Goal: Use online tool/utility: Utilize a website feature to perform a specific function

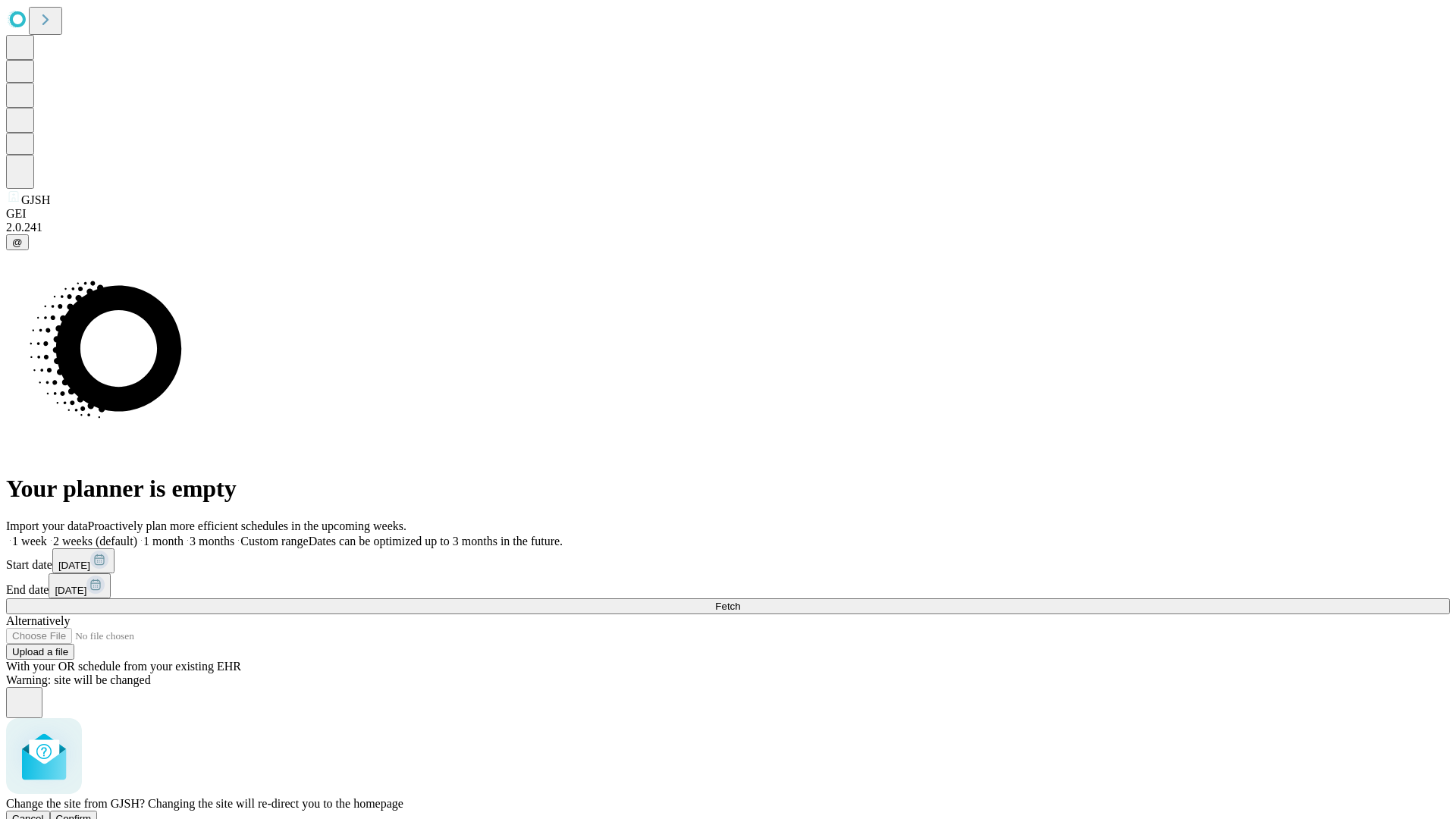
click at [92, 813] on span "Confirm" at bounding box center [74, 819] width 35 height 11
click at [137, 535] on label "2 weeks (default)" at bounding box center [92, 541] width 90 height 13
click at [740, 601] on span "Fetch" at bounding box center [727, 606] width 25 height 11
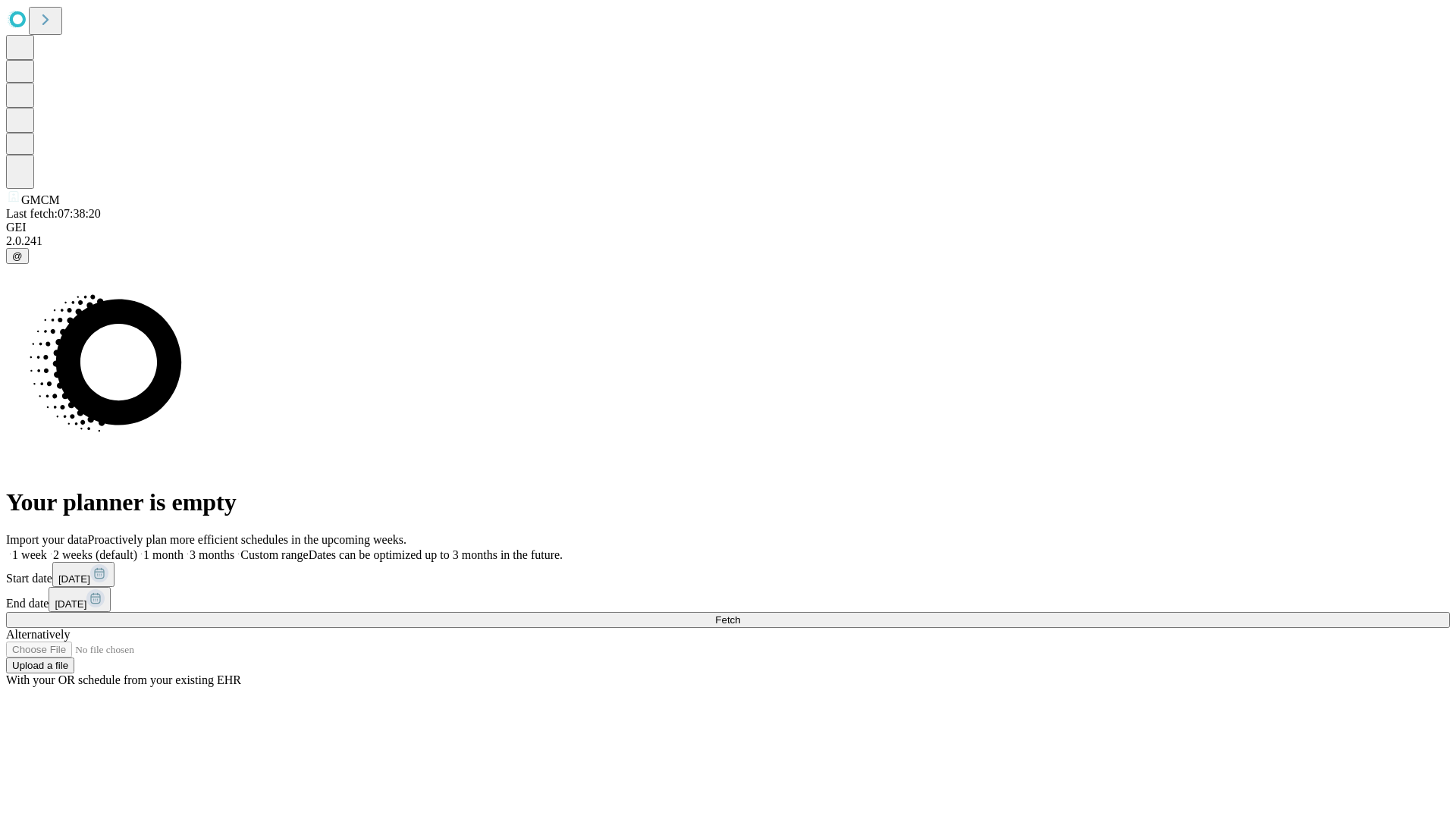
click at [137, 548] on label "2 weeks (default)" at bounding box center [92, 555] width 90 height 13
click at [740, 614] on span "Fetch" at bounding box center [727, 620] width 25 height 11
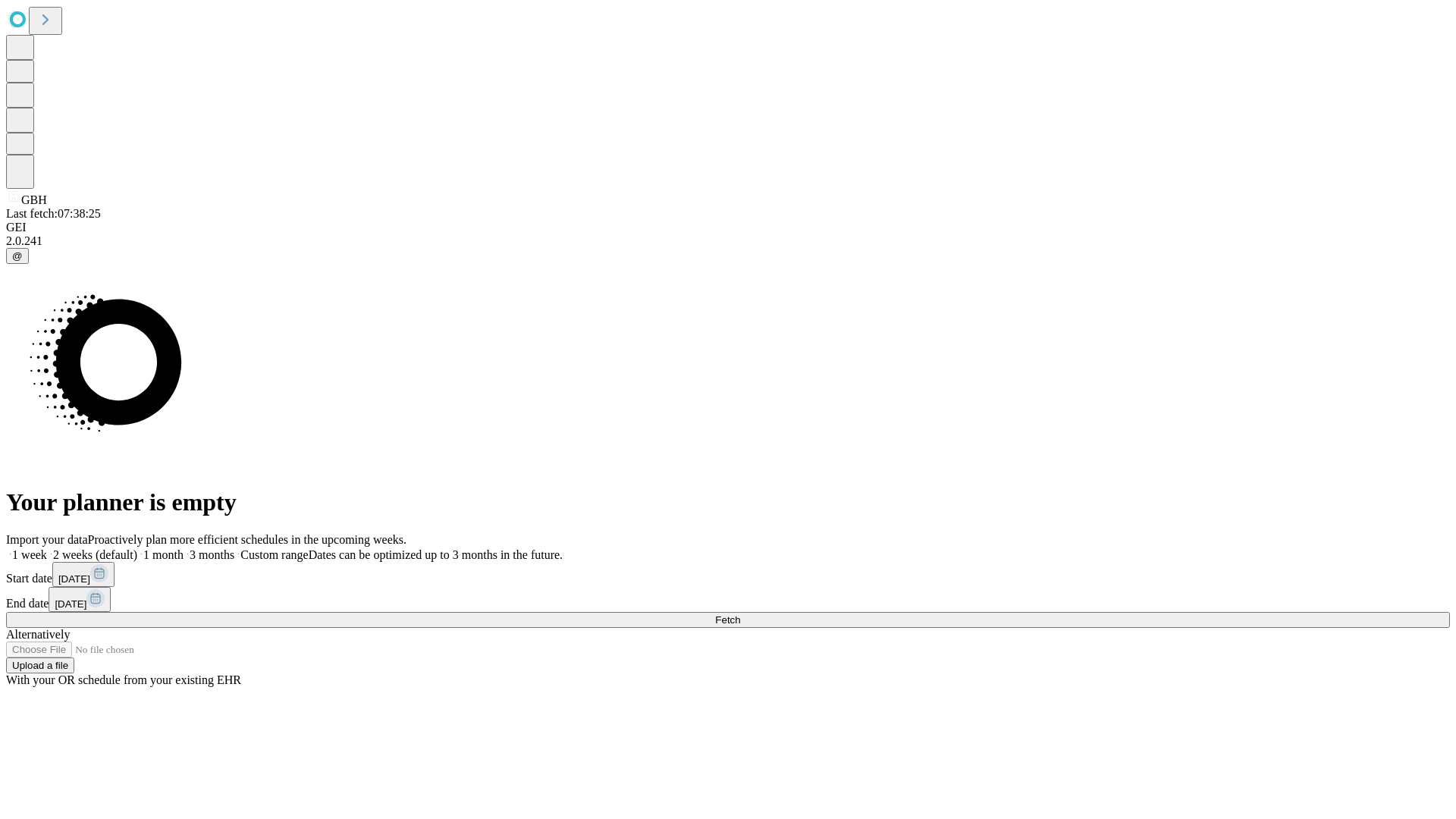
click at [137, 548] on label "2 weeks (default)" at bounding box center [92, 555] width 90 height 13
click at [740, 614] on span "Fetch" at bounding box center [727, 620] width 25 height 11
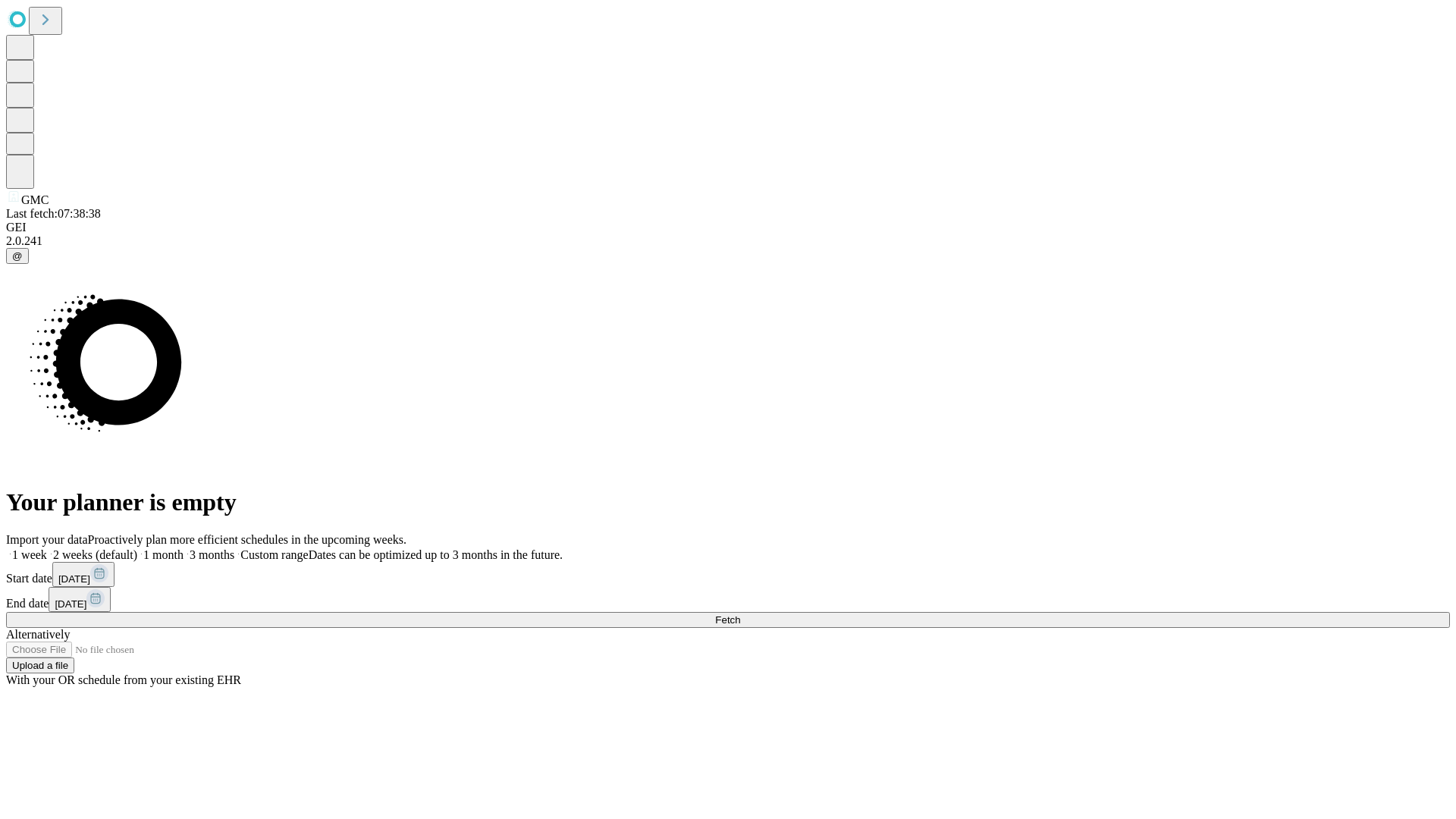
click at [137, 548] on label "2 weeks (default)" at bounding box center [92, 555] width 90 height 13
click at [740, 614] on span "Fetch" at bounding box center [727, 620] width 25 height 11
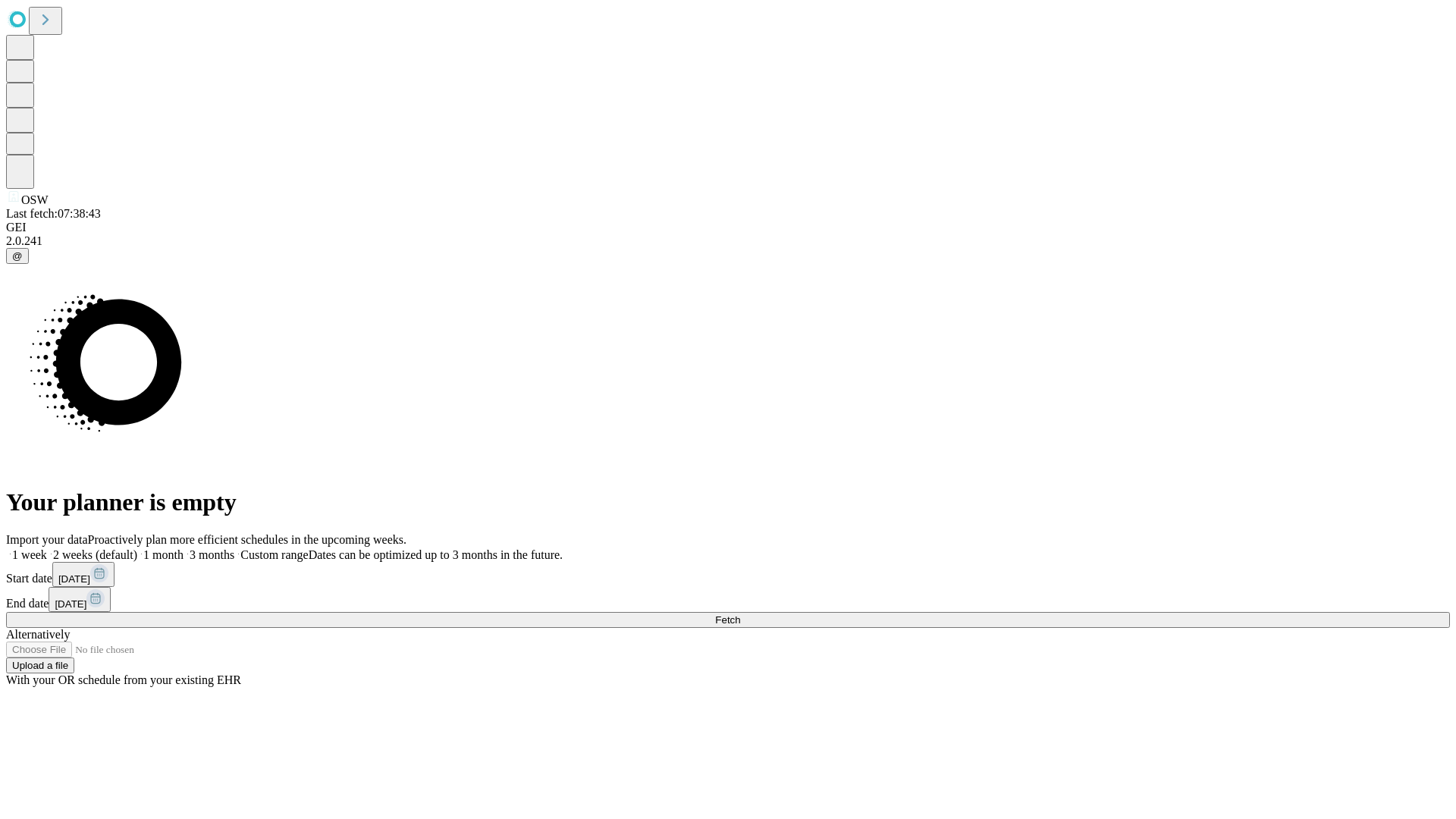
click at [740, 614] on span "Fetch" at bounding box center [727, 620] width 25 height 11
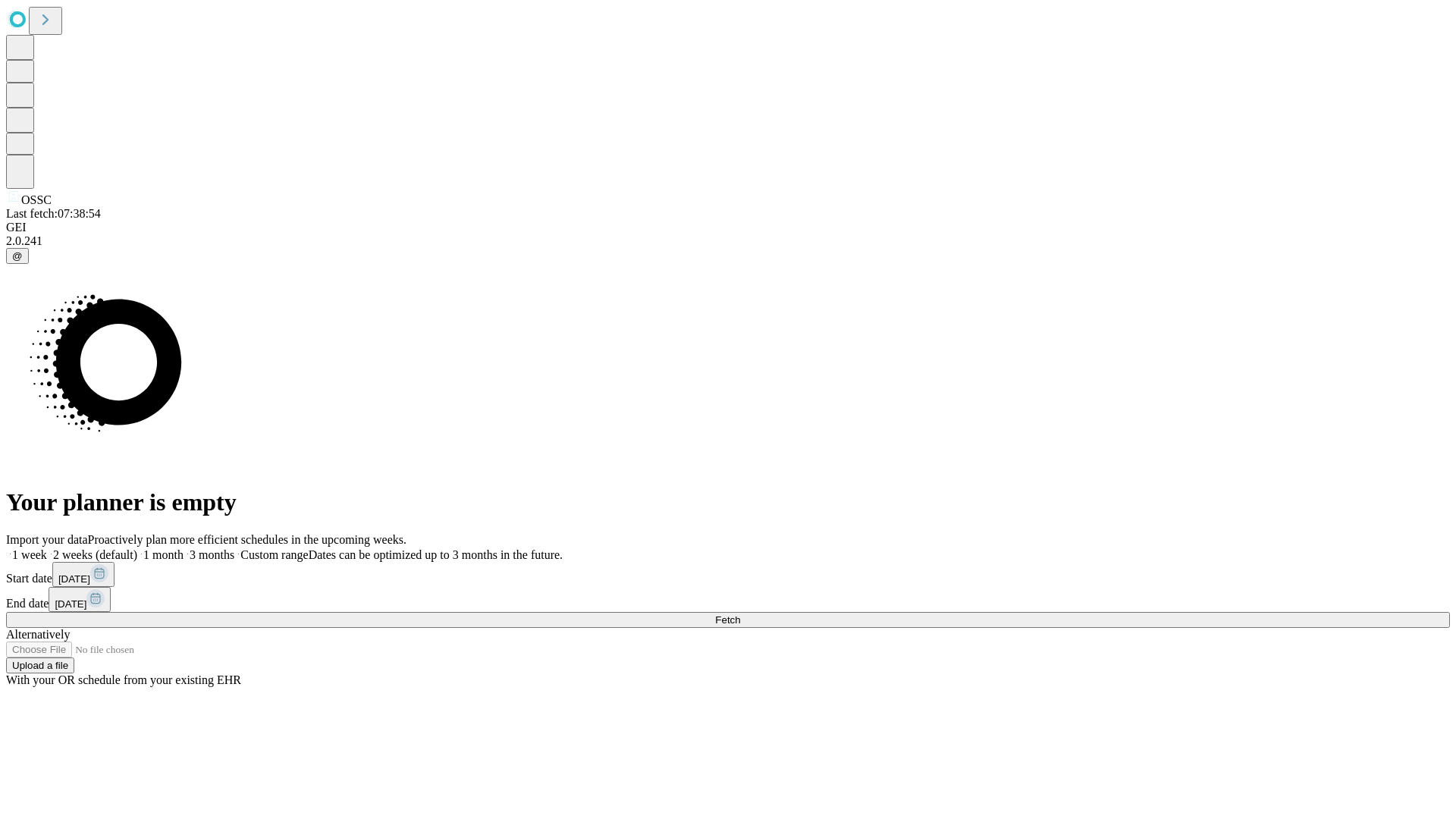
click at [137, 548] on label "2 weeks (default)" at bounding box center [92, 555] width 90 height 13
click at [740, 614] on span "Fetch" at bounding box center [727, 620] width 25 height 11
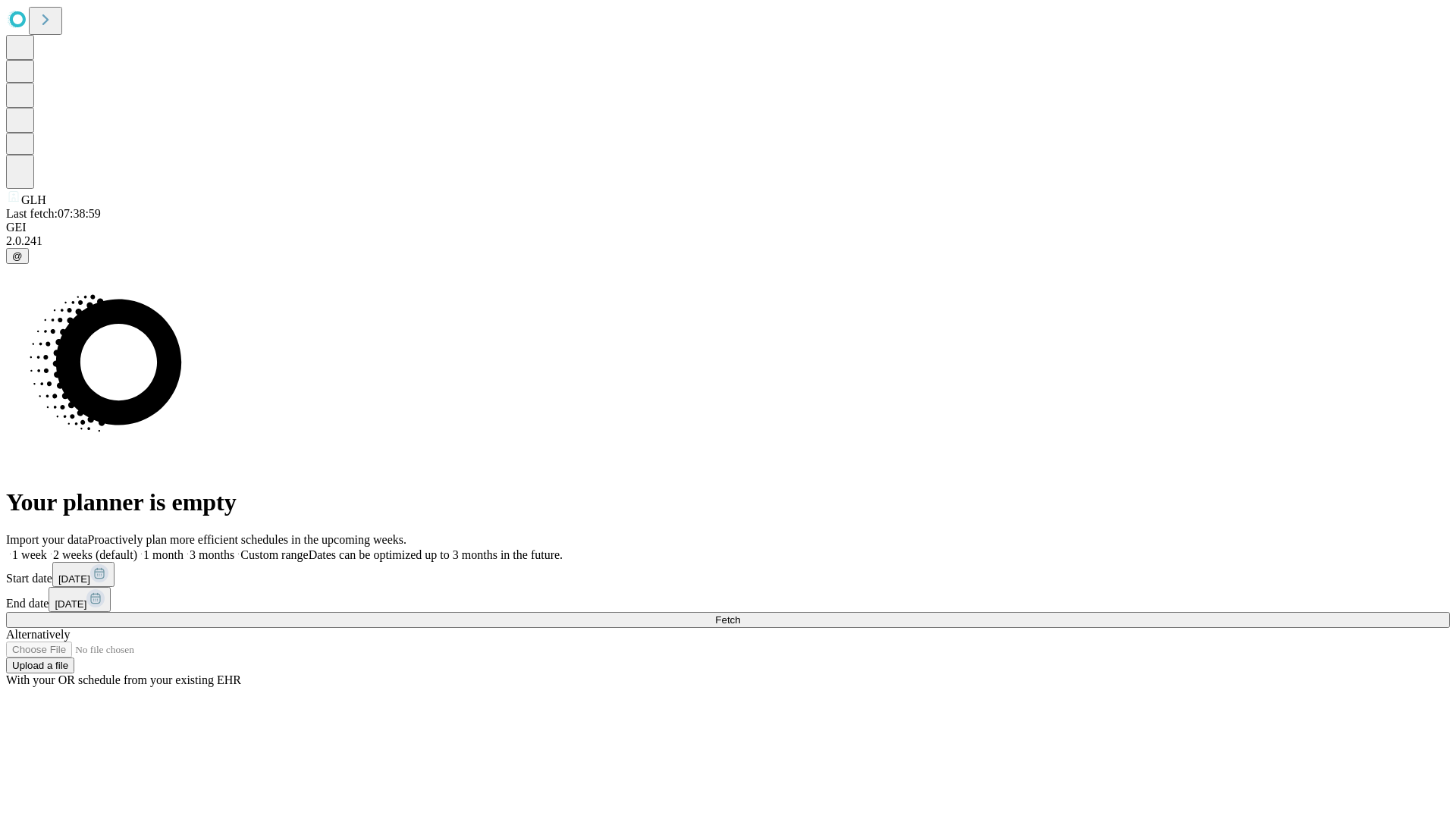
click at [740, 614] on span "Fetch" at bounding box center [727, 620] width 25 height 11
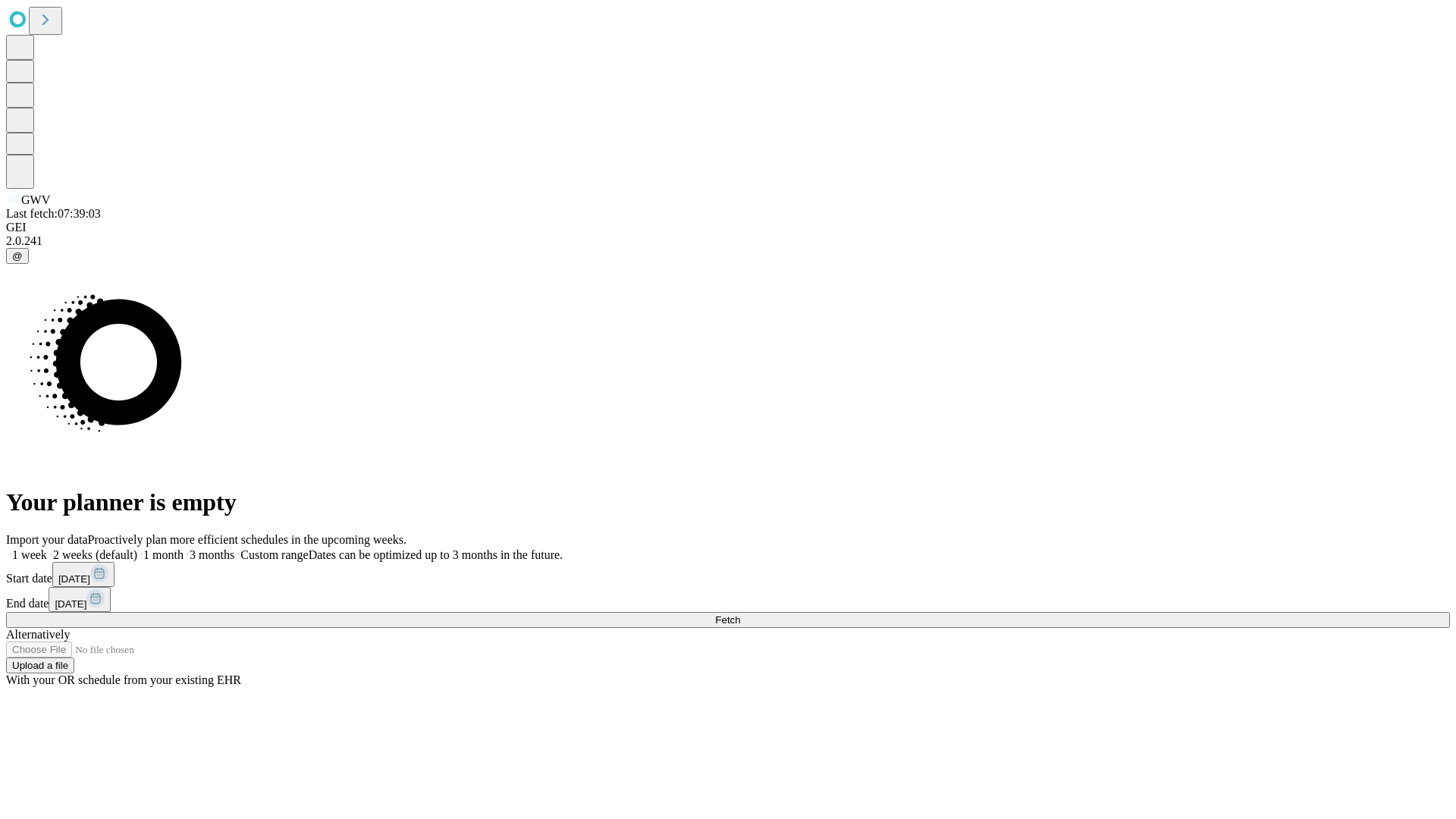
click at [137, 548] on label "2 weeks (default)" at bounding box center [92, 555] width 90 height 13
click at [740, 614] on span "Fetch" at bounding box center [727, 620] width 25 height 11
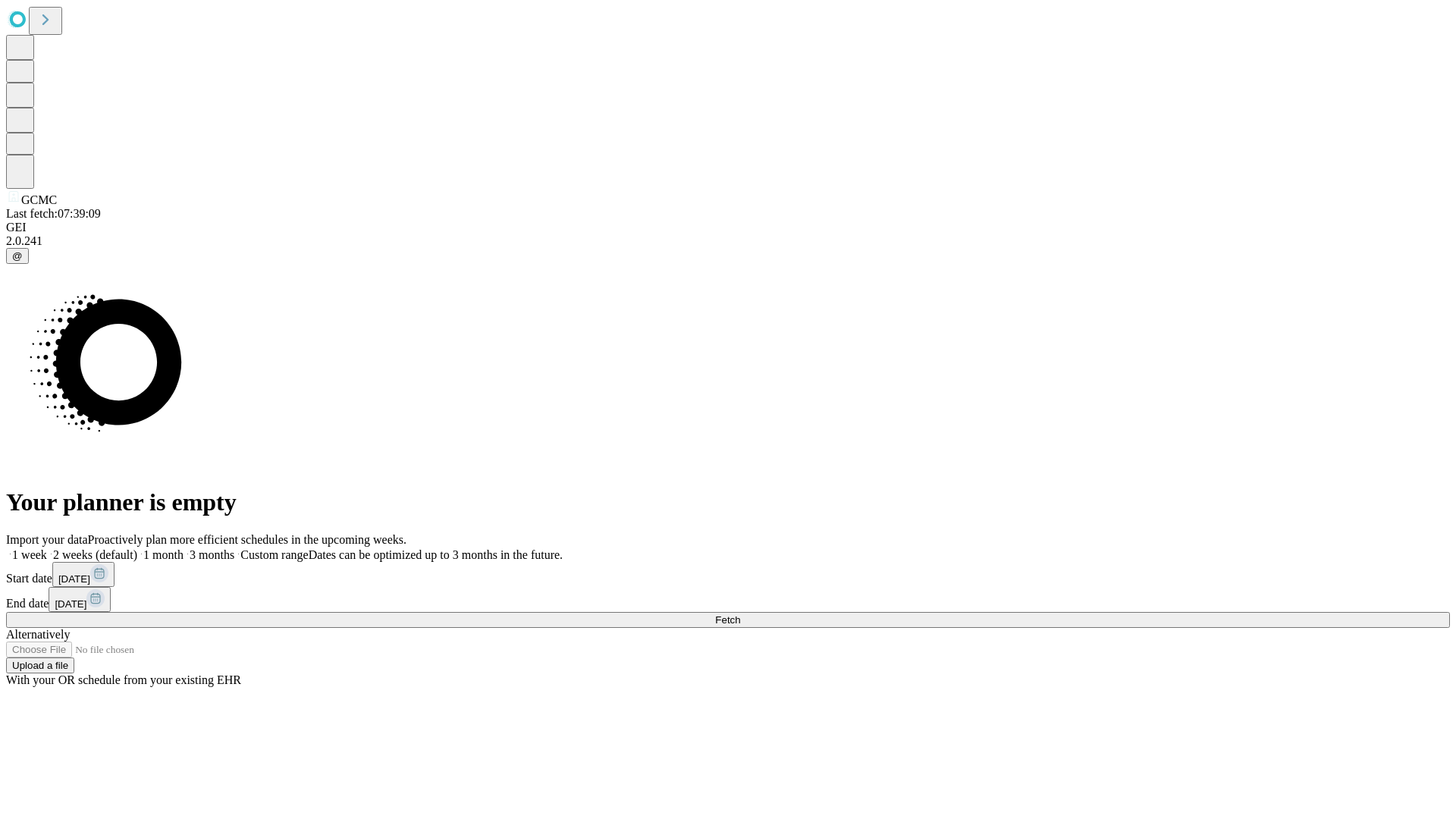
click at [137, 548] on label "2 weeks (default)" at bounding box center [92, 555] width 90 height 13
click at [740, 614] on span "Fetch" at bounding box center [727, 620] width 25 height 11
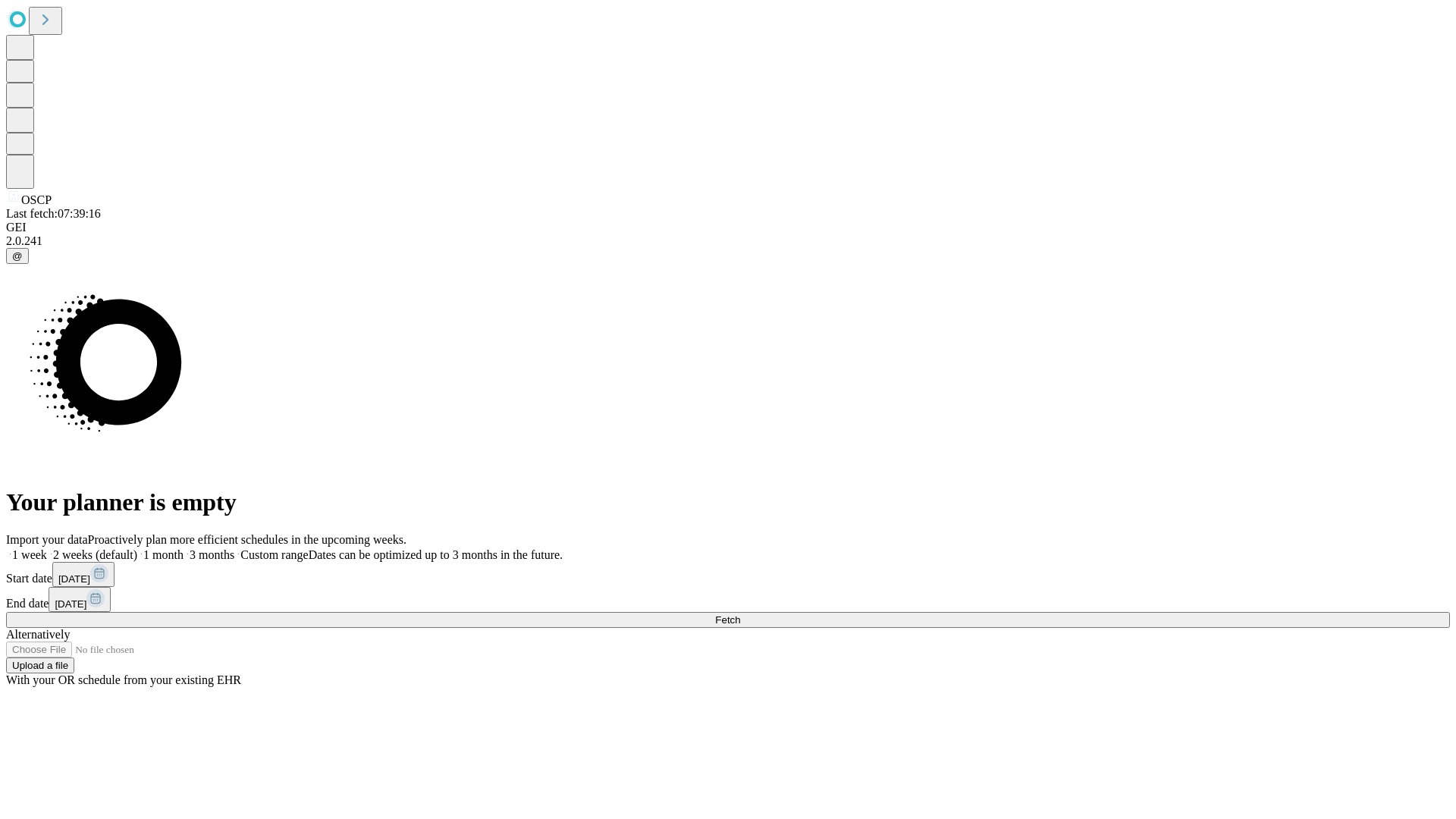
click at [137, 548] on label "2 weeks (default)" at bounding box center [92, 555] width 90 height 13
click at [740, 614] on span "Fetch" at bounding box center [727, 620] width 25 height 11
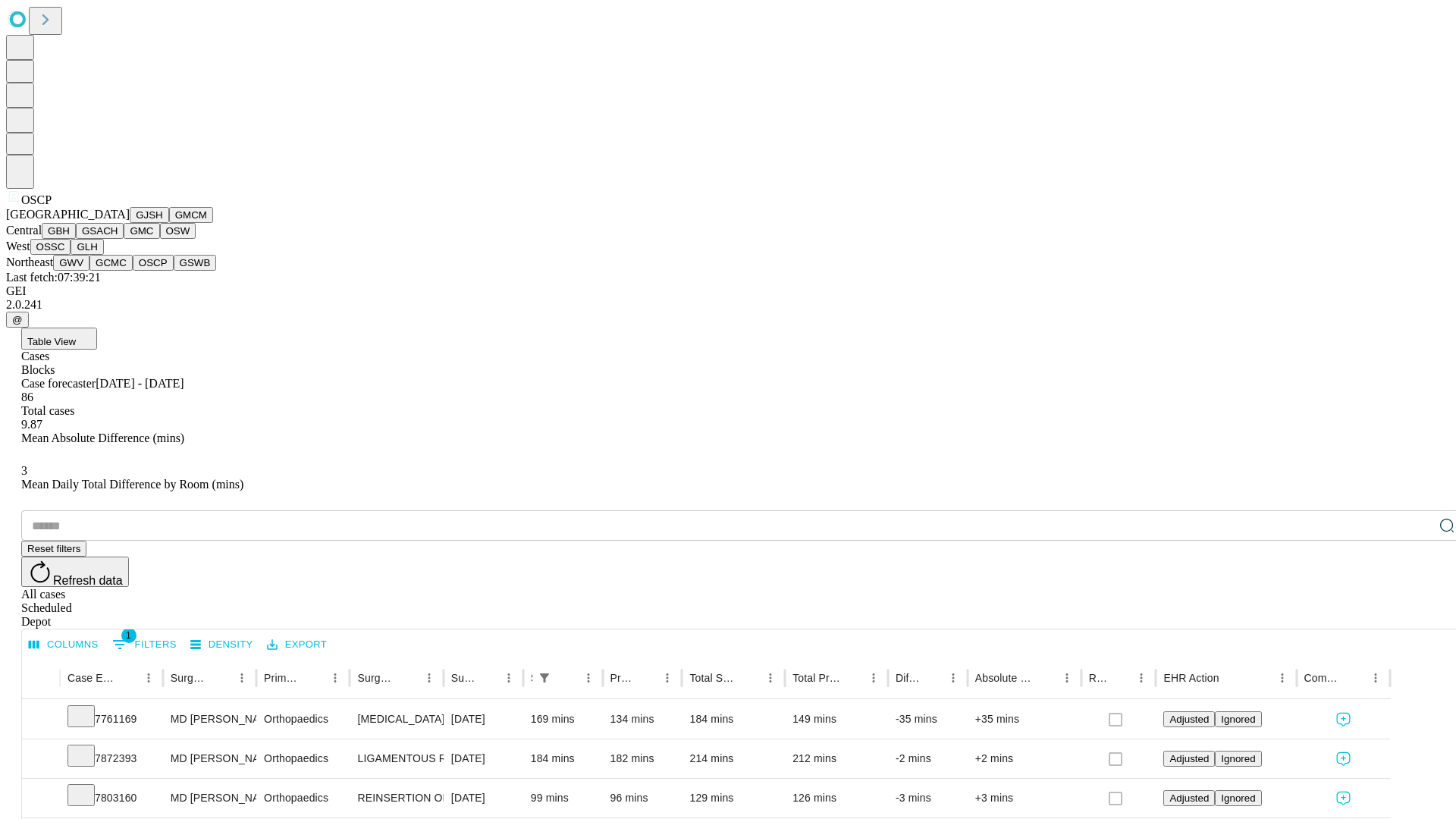
click at [173, 271] on button "GSWB" at bounding box center [195, 263] width 43 height 16
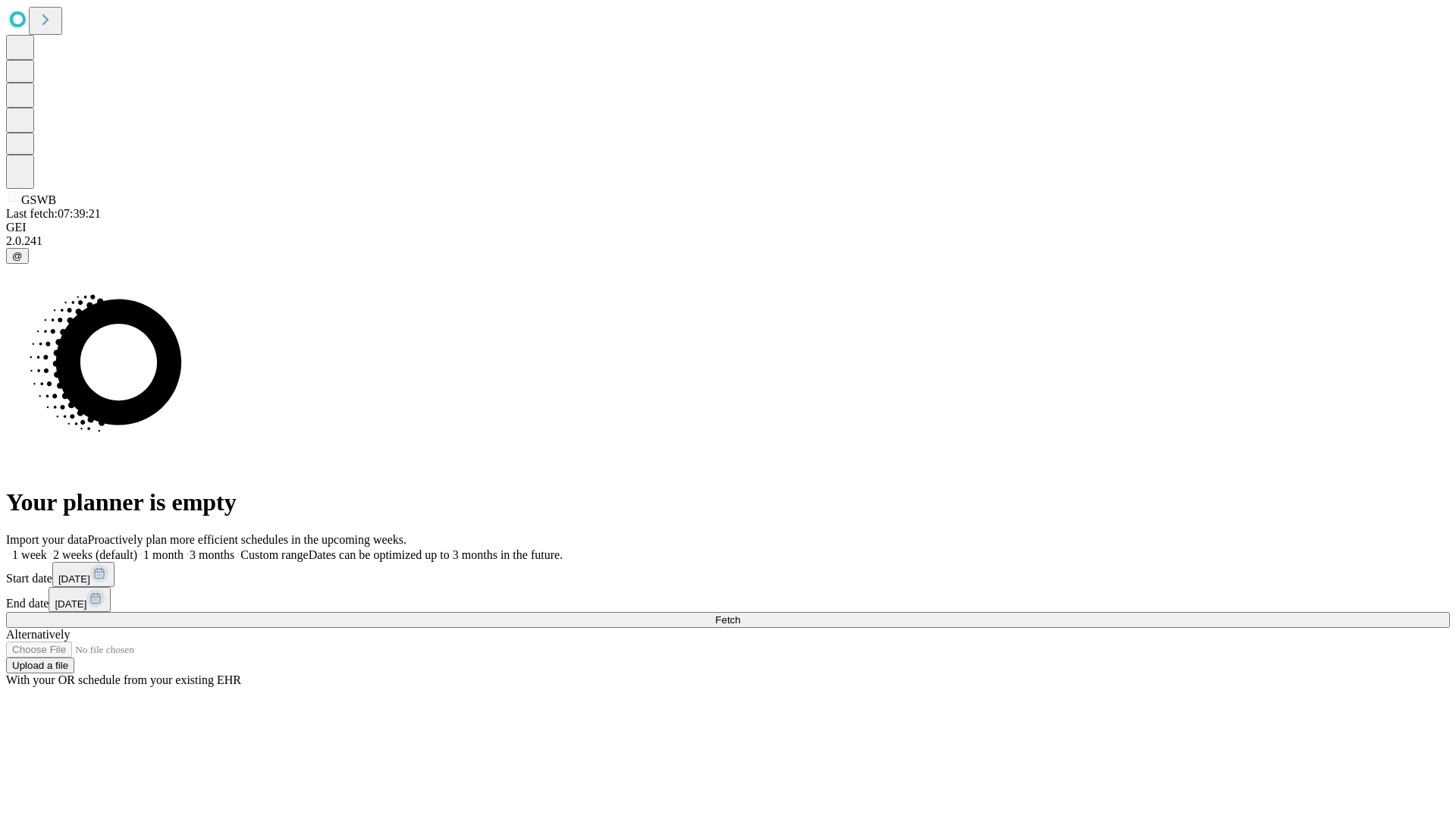
click at [137, 548] on label "2 weeks (default)" at bounding box center [92, 555] width 90 height 13
click at [740, 614] on span "Fetch" at bounding box center [727, 620] width 25 height 11
